Goal: Task Accomplishment & Management: Complete application form

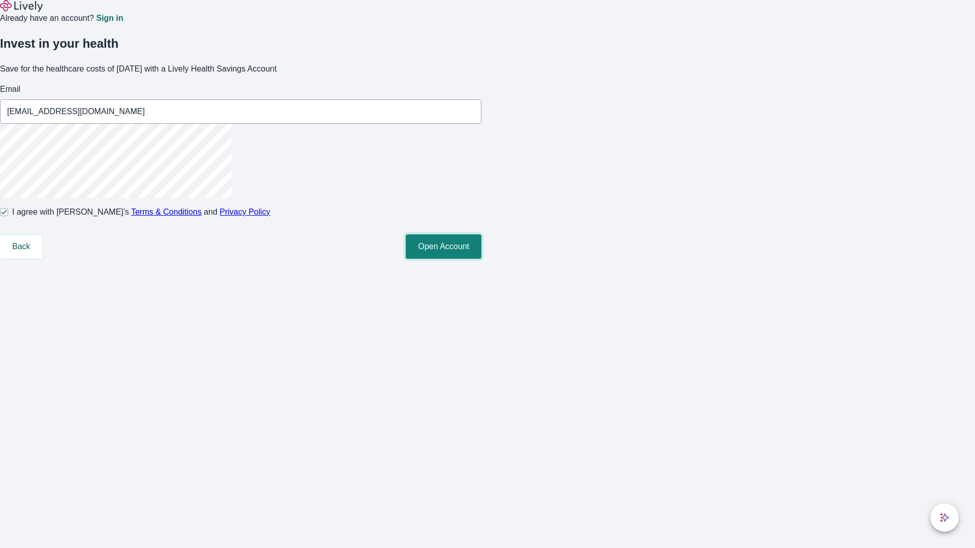
click at [481, 259] on button "Open Account" at bounding box center [444, 247] width 76 height 24
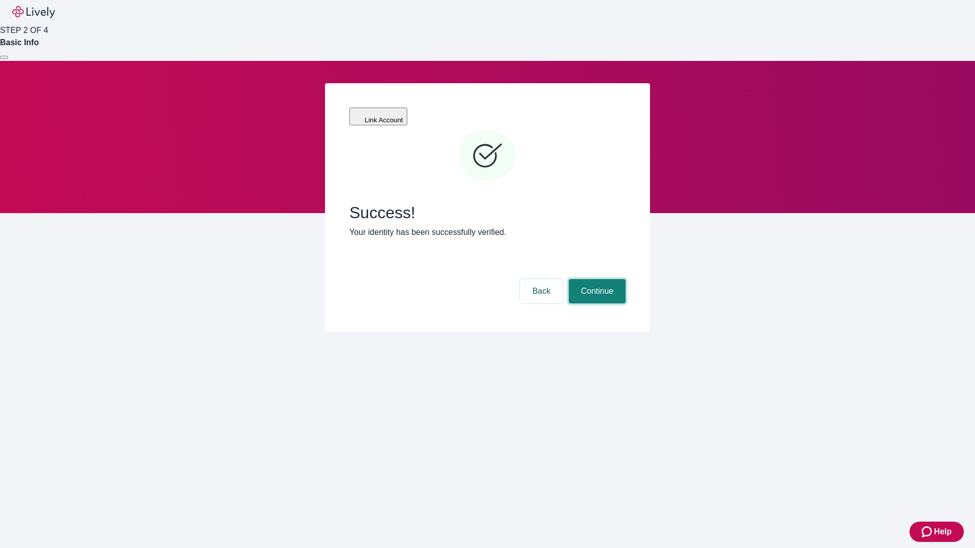
click at [595, 279] on button "Continue" at bounding box center [597, 291] width 57 height 24
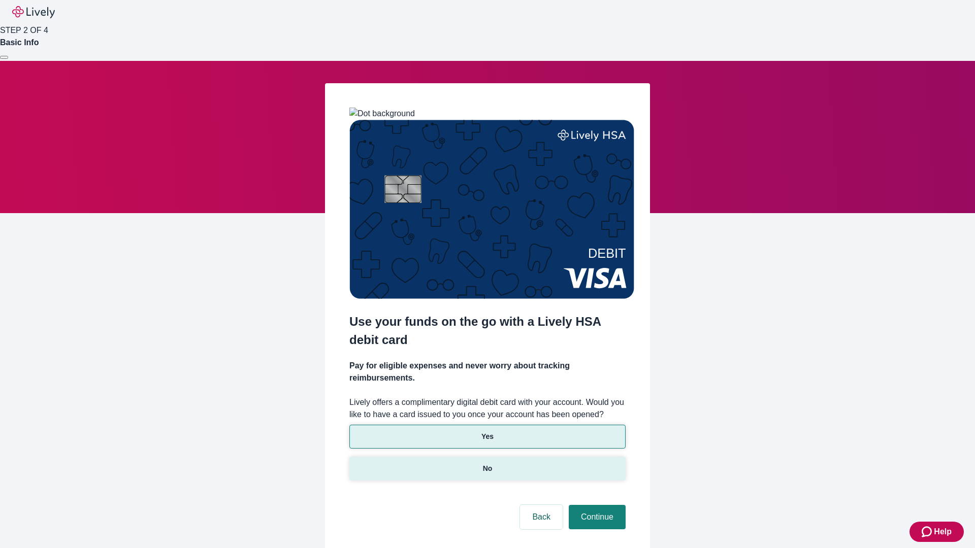
click at [487, 463] on p "No" at bounding box center [488, 468] width 10 height 11
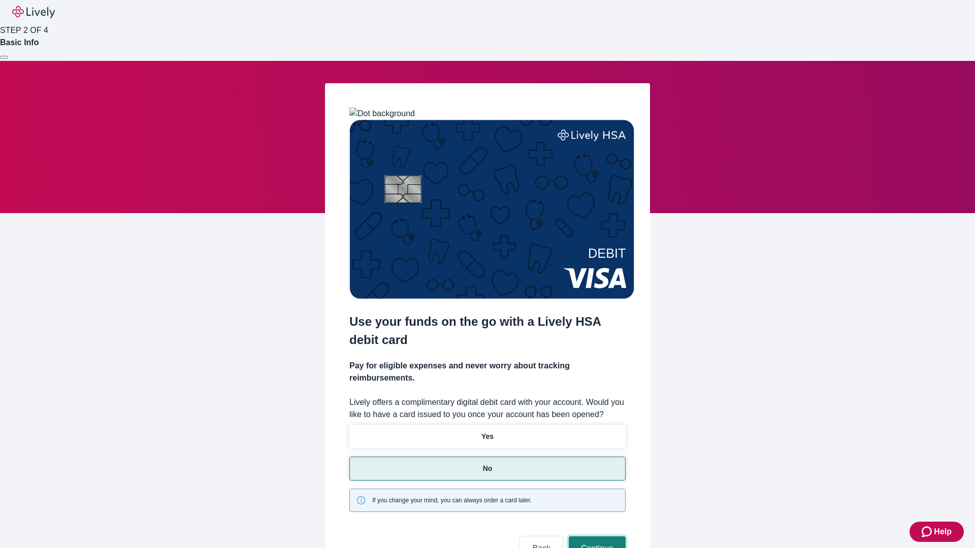
click at [595, 537] on button "Continue" at bounding box center [597, 549] width 57 height 24
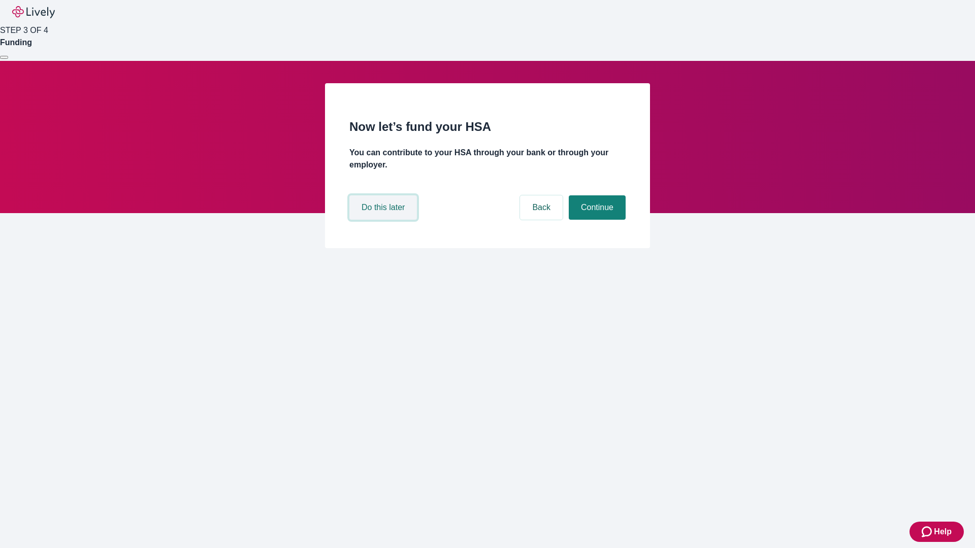
click at [384, 220] on button "Do this later" at bounding box center [383, 207] width 68 height 24
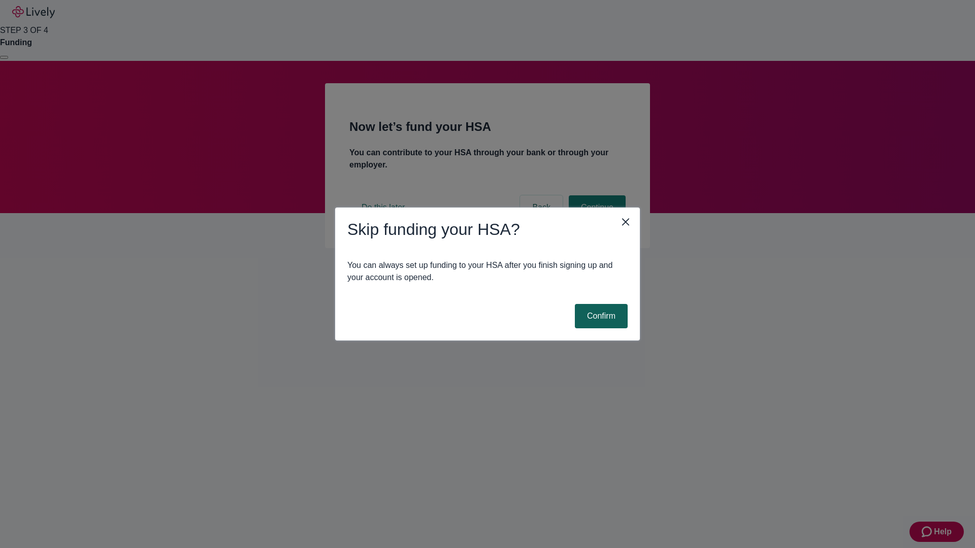
click at [600, 316] on button "Confirm" at bounding box center [601, 316] width 53 height 24
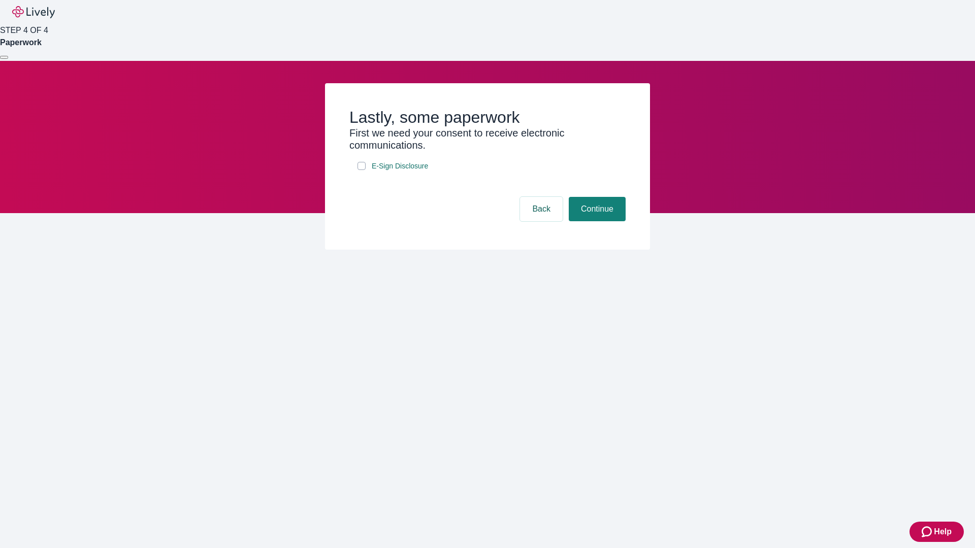
click at [361, 170] on input "E-Sign Disclosure" at bounding box center [361, 166] width 8 height 8
checkbox input "true"
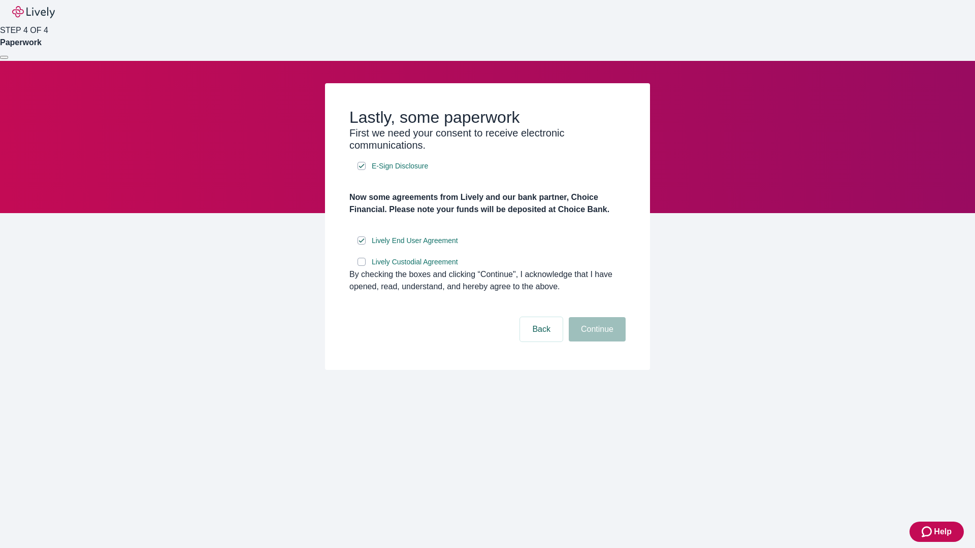
click at [361, 266] on input "Lively Custodial Agreement" at bounding box center [361, 262] width 8 height 8
checkbox input "true"
click at [595, 342] on button "Continue" at bounding box center [597, 329] width 57 height 24
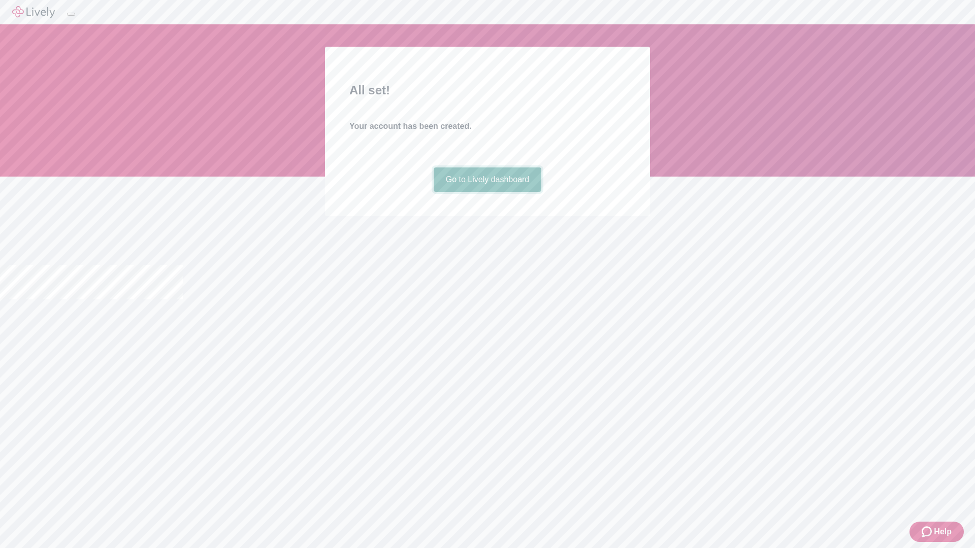
click at [487, 192] on link "Go to Lively dashboard" at bounding box center [488, 180] width 108 height 24
